Goal: Information Seeking & Learning: Learn about a topic

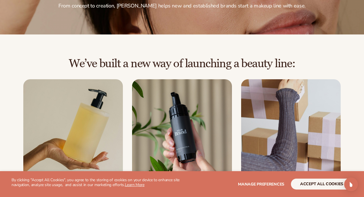
scroll to position [124, 0]
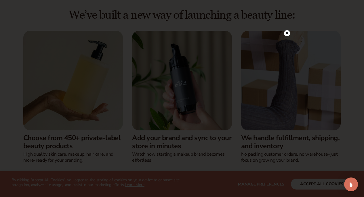
click at [288, 32] on circle at bounding box center [287, 33] width 6 height 6
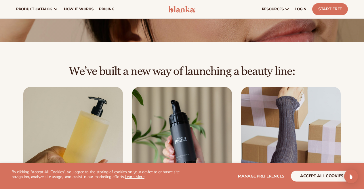
scroll to position [0, 0]
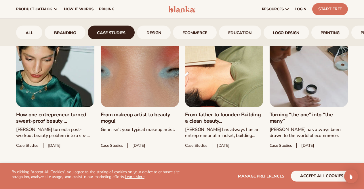
scroll to position [251, 0]
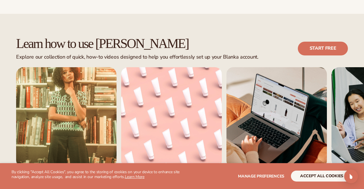
scroll to position [306, 0]
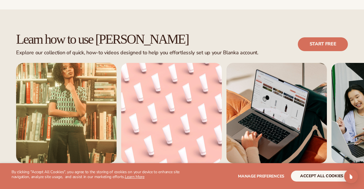
drag, startPoint x: 294, startPoint y: 155, endPoint x: 248, endPoint y: 155, distance: 45.1
click at [248, 155] on div "Learn how to use [PERSON_NAME] Explore our collection of quick, how-to videos d…" at bounding box center [182, 114] width 364 height 211
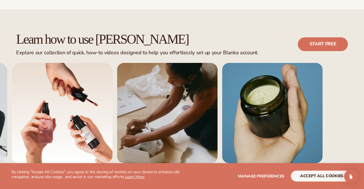
click at [66, 104] on link "5 / 7" at bounding box center [62, 113] width 100 height 100
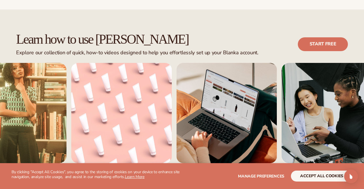
click at [324, 99] on link "4 / 7" at bounding box center [331, 113] width 100 height 100
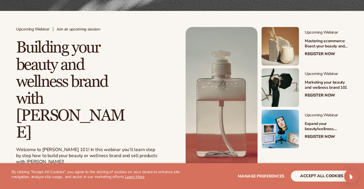
scroll to position [111, 0]
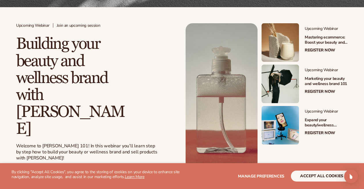
click at [48, 174] on link "Register now" at bounding box center [45, 181] width 59 height 14
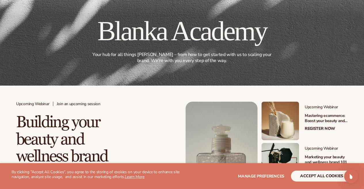
scroll to position [0, 0]
